Goal: Task Accomplishment & Management: Use online tool/utility

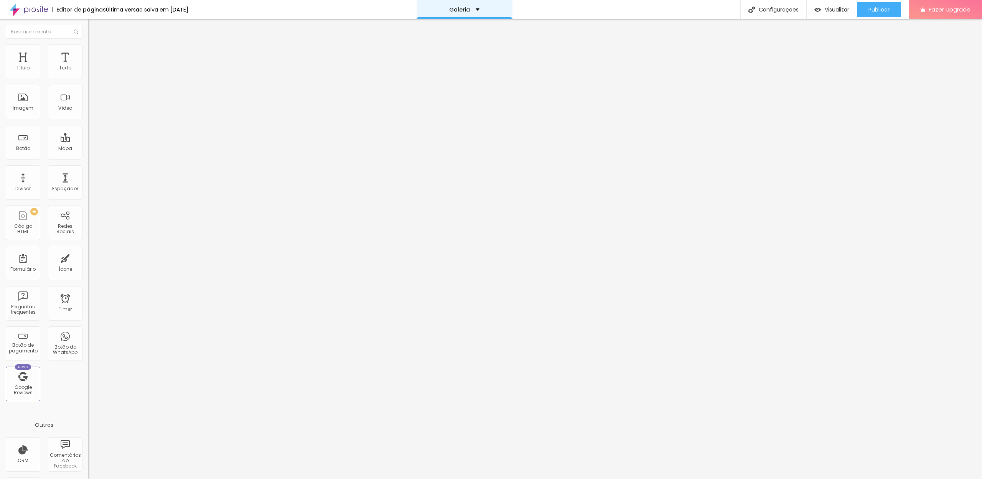
click at [471, 14] on div "Galeria" at bounding box center [464, 9] width 96 height 19
click at [454, 33] on link "Casamentos" at bounding box center [437, 29] width 38 height 8
click at [88, 158] on input "https://" at bounding box center [134, 154] width 92 height 8
paste input "[DOMAIN_NAME][URL]"
type input "[URL][DOMAIN_NAME]"
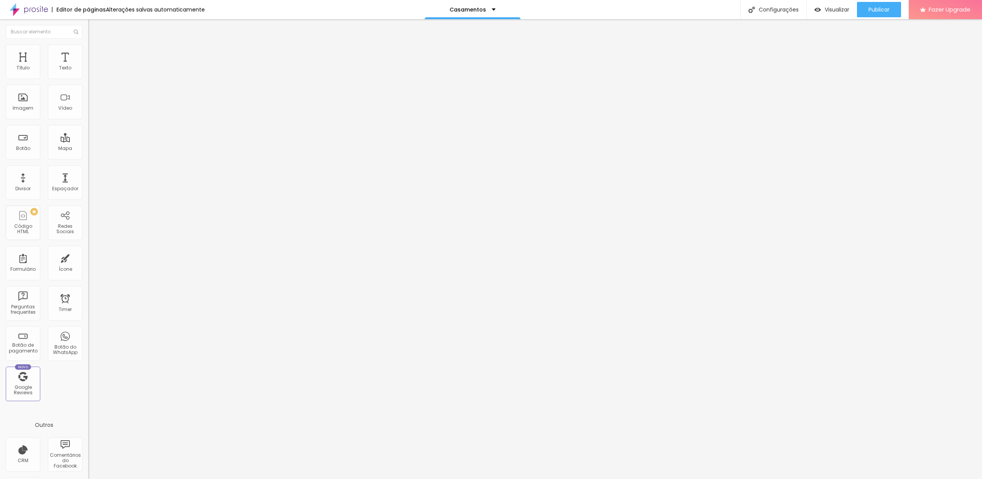
click at [88, 45] on li "Estilo" at bounding box center [132, 48] width 88 height 8
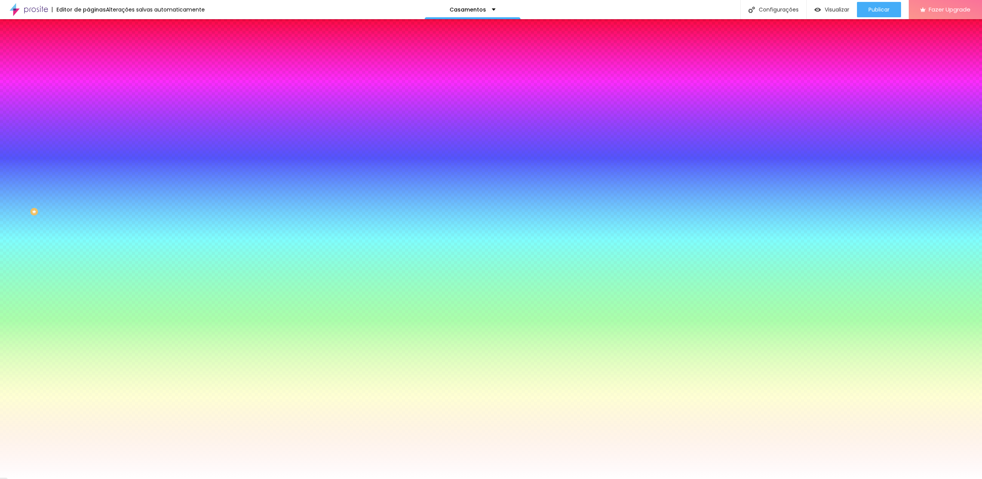
click at [95, 45] on span "Conteúdo" at bounding box center [107, 42] width 24 height 7
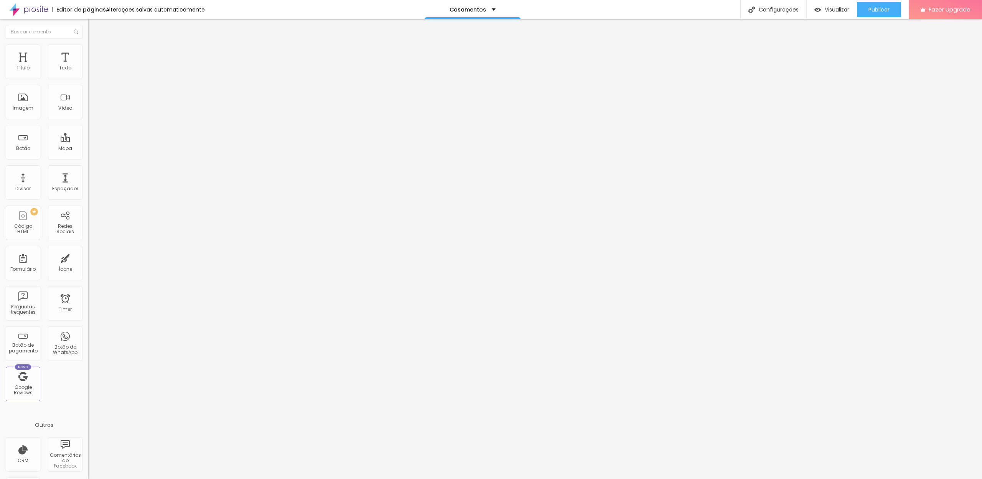
click at [95, 53] on span "Avançado" at bounding box center [107, 49] width 25 height 7
click at [88, 44] on li "Estilo" at bounding box center [132, 41] width 88 height 8
click at [865, 10] on button "Publicar" at bounding box center [879, 9] width 44 height 15
click at [770, 16] on div "Configurações" at bounding box center [773, 9] width 66 height 19
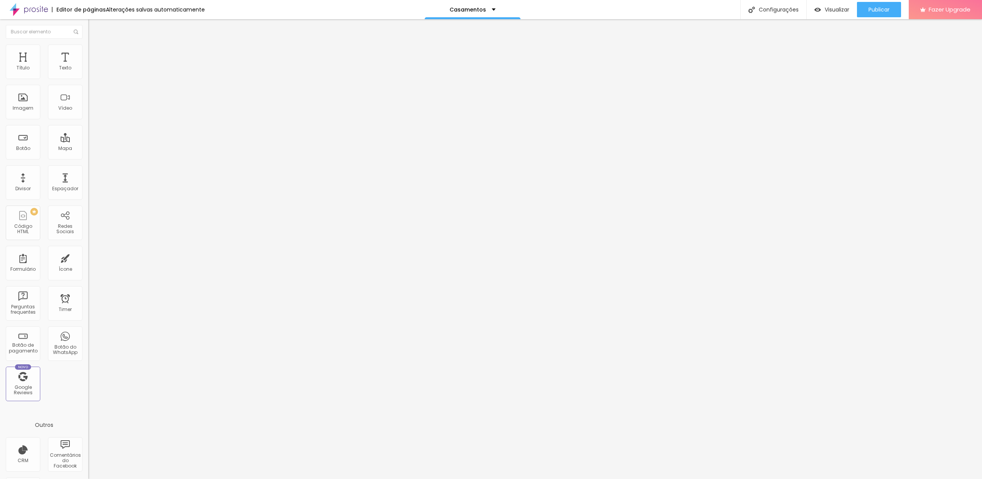
click at [629, 479] on div at bounding box center [491, 487] width 982 height 7
click at [874, 3] on div "Publicar" at bounding box center [878, 9] width 21 height 15
